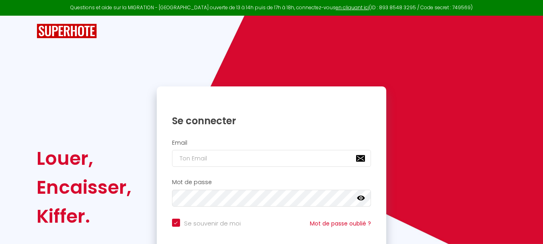
scroll to position [68, 0]
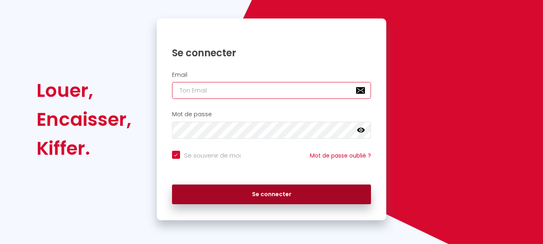
type input "[EMAIL_ADDRESS][DOMAIN_NAME]"
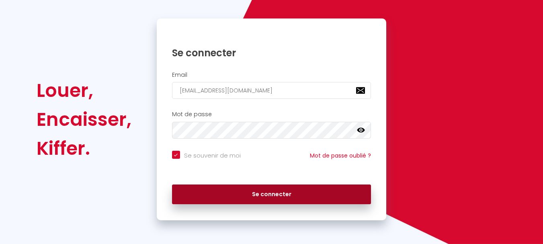
click at [246, 191] on button "Se connecter" at bounding box center [271, 195] width 199 height 20
checkbox input "true"
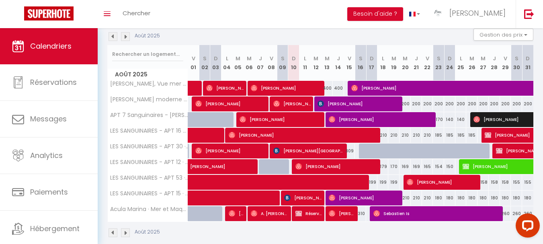
scroll to position [98, 0]
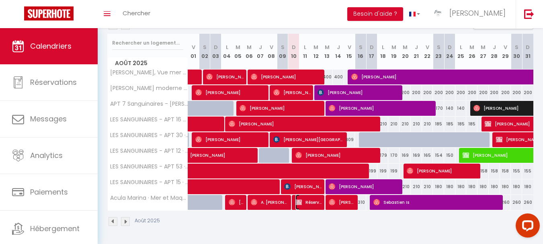
click at [301, 201] on img at bounding box center [298, 202] width 6 height 6
select select "OK"
select select "KO"
select select "1"
select select "0"
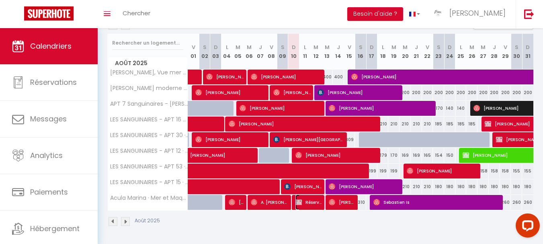
select select "1"
select select
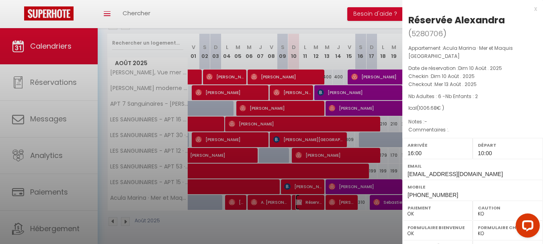
select select "42170"
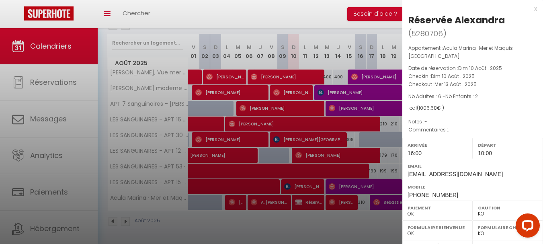
click at [464, 105] on div "Appartement : Acula Marina · Mer et Maquis Corse Date de réservation : Dim 10 A…" at bounding box center [472, 89] width 141 height 90
